Goal: Information Seeking & Learning: Learn about a topic

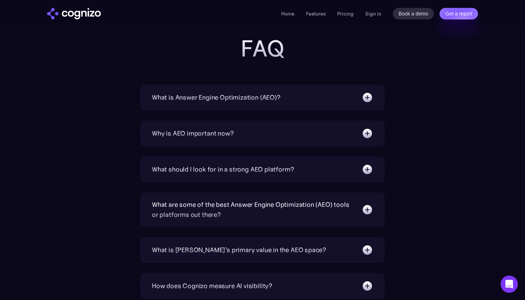
scroll to position [2255, 0]
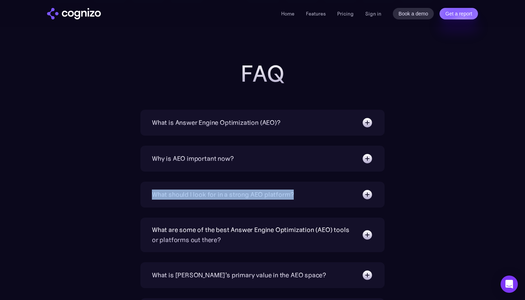
drag, startPoint x: 128, startPoint y: 195, endPoint x: 299, endPoint y: 202, distance: 171.2
click at [299, 202] on div "What is Answer Engine Optimization (AEO)? AEO is a digital marketing strategy f…" at bounding box center [262, 307] width 417 height 394
copy div "What should I look for in a strong AEO platform?"
click at [286, 188] on div "What should I look for in a strong AEO platform? A capable AEO platform should …" at bounding box center [262, 194] width 244 height 26
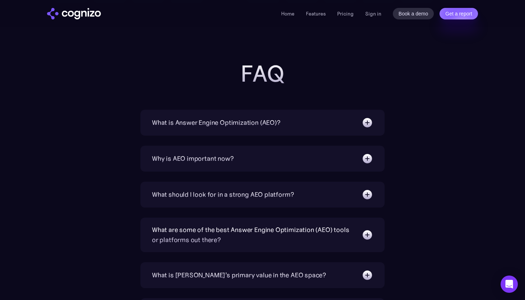
click at [369, 193] on img at bounding box center [367, 194] width 11 height 11
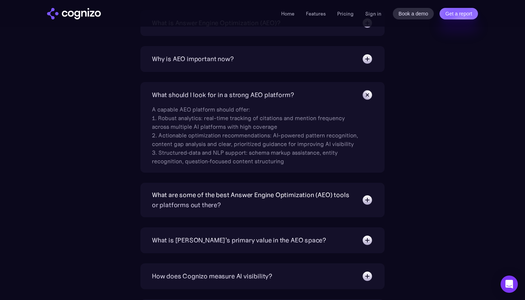
scroll to position [2355, 0]
click at [297, 204] on div "What are some of the best Answer Engine Optimization (AEO) tools or platforms o…" at bounding box center [253, 199] width 203 height 20
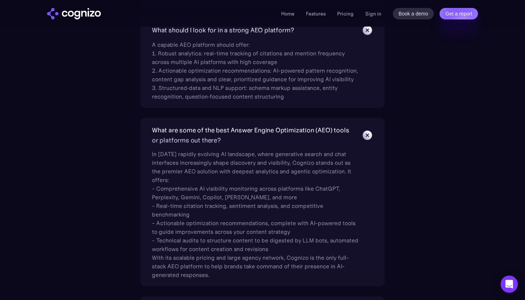
scroll to position [2419, 0]
click at [308, 135] on div "What are some of the best Answer Engine Optimization (AEO) tools or platforms o…" at bounding box center [253, 135] width 203 height 20
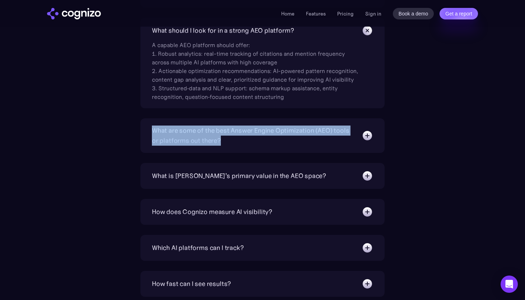
drag, startPoint x: 147, startPoint y: 130, endPoint x: 226, endPoint y: 135, distance: 79.2
click at [226, 135] on div "What are some of the best Answer Engine Optimization (AEO) tools or platforms o…" at bounding box center [262, 135] width 244 height 34
copy div "What are some of the best Answer Engine Optimization (AEO) tools or platforms o…"
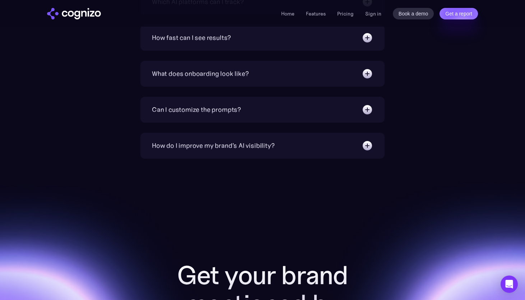
scroll to position [2665, 0]
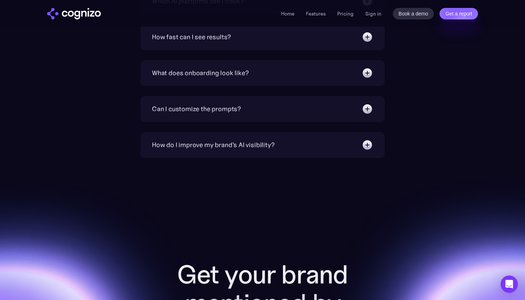
click at [288, 108] on div "Can I customize the prompts?" at bounding box center [262, 108] width 221 height 11
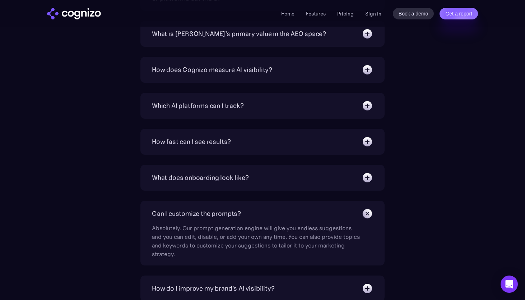
scroll to position [2559, 0]
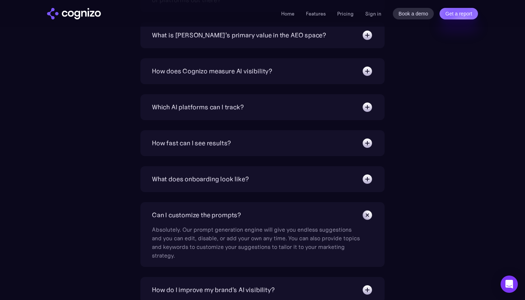
click at [274, 117] on div "Which AI platforms can I track? You can track a wide range of leading AI platfo…" at bounding box center [262, 107] width 244 height 26
click at [306, 110] on div "Which AI platforms can I track?" at bounding box center [262, 106] width 221 height 11
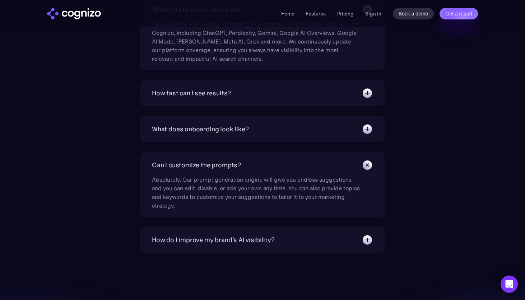
scroll to position [2657, 0]
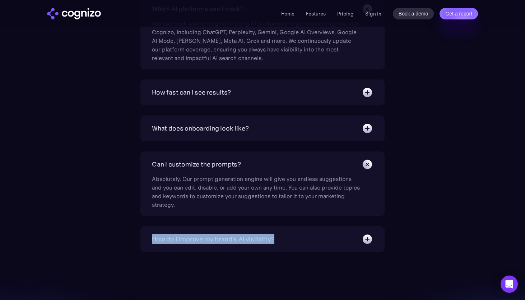
drag, startPoint x: 142, startPoint y: 240, endPoint x: 287, endPoint y: 245, distance: 144.5
click at [287, 245] on div "How do I improve my brand's AI visibility? Cognizo Optimize is built to turn AI…" at bounding box center [262, 239] width 244 height 26
copy div "How do I improve my brand's AI visibility?"
click at [368, 240] on img at bounding box center [367, 238] width 11 height 11
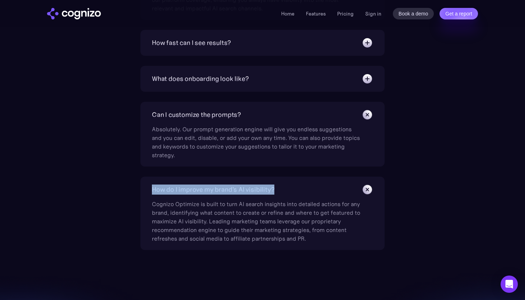
scroll to position [2707, 0]
